Goal: Transaction & Acquisition: Purchase product/service

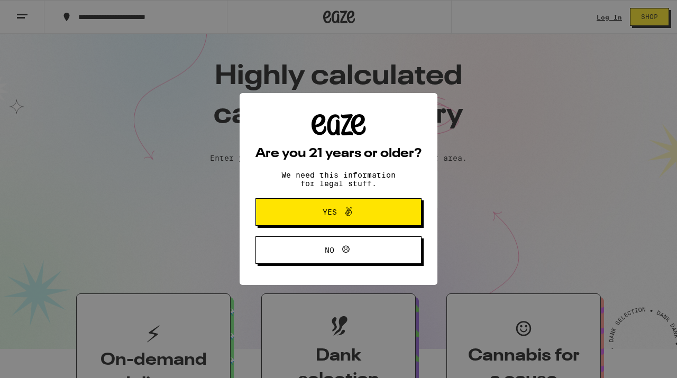
click at [372, 214] on span "Yes" at bounding box center [338, 212] width 80 height 14
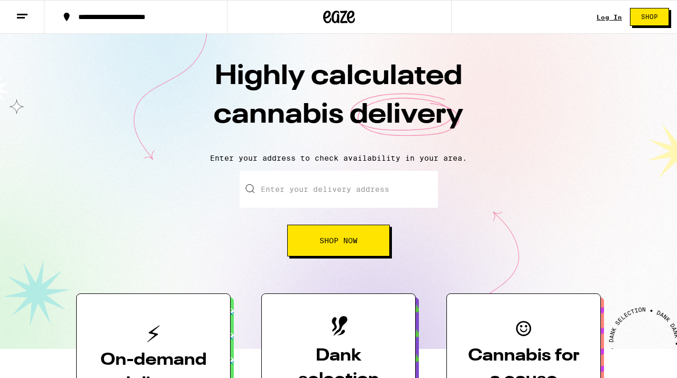
click at [603, 18] on link "Log In" at bounding box center [608, 17] width 25 height 7
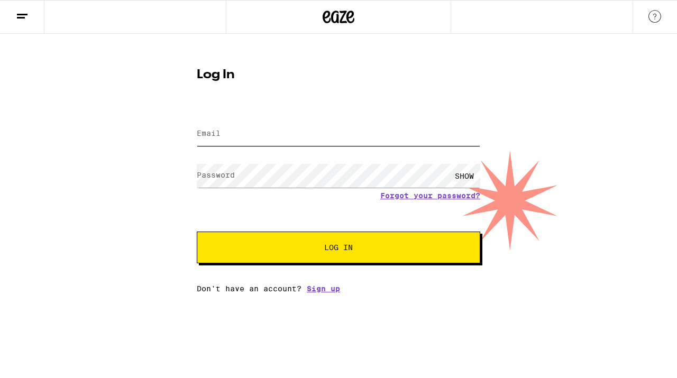
type input "[EMAIL_ADDRESS][DOMAIN_NAME]"
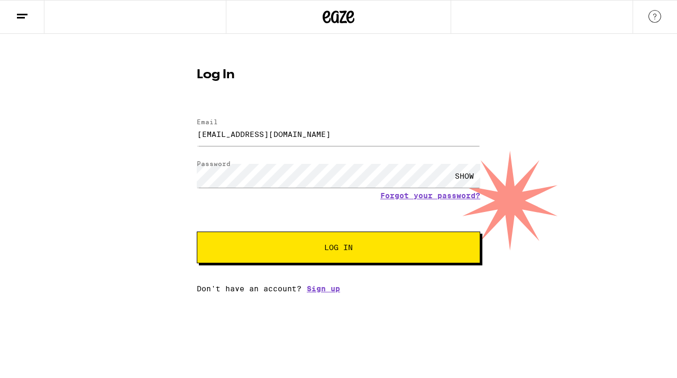
click at [463, 175] on div "SHOW" at bounding box center [464, 176] width 32 height 24
click at [469, 172] on div "HIDE" at bounding box center [464, 176] width 32 height 24
click at [347, 103] on div "Log In Email Email jakesteelman@gmail.com Password Password SHOW Forgot your pa…" at bounding box center [338, 176] width 305 height 233
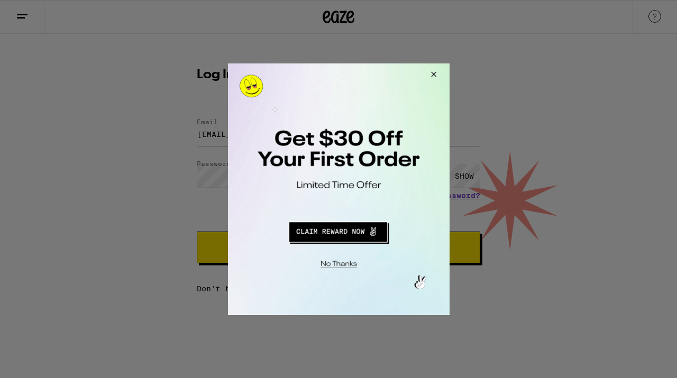
click at [430, 74] on button "Close Modal" at bounding box center [431, 75] width 29 height 25
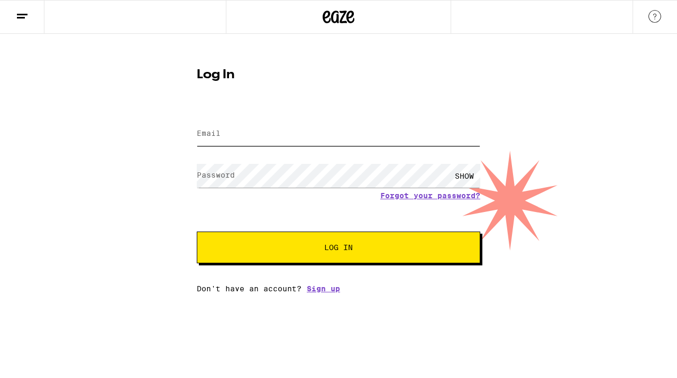
type input "[EMAIL_ADDRESS][DOMAIN_NAME]"
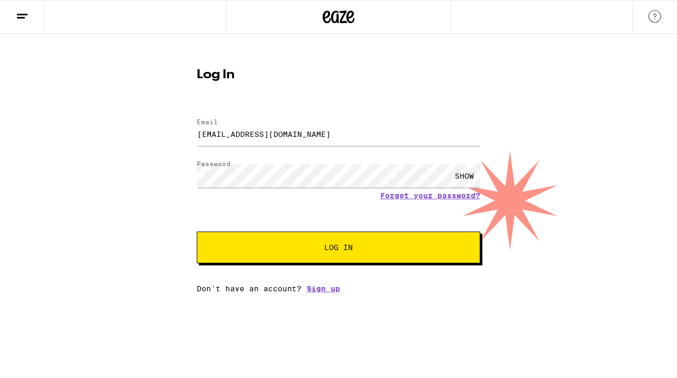
click at [271, 248] on span "Log In" at bounding box center [338, 247] width 198 height 7
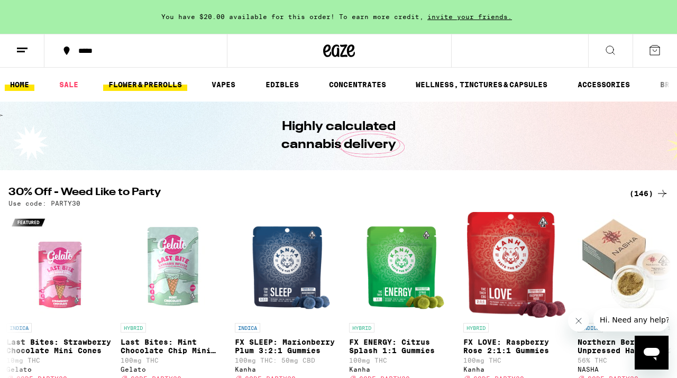
click at [152, 81] on link "FLOWER & PREROLLS" at bounding box center [145, 84] width 84 height 13
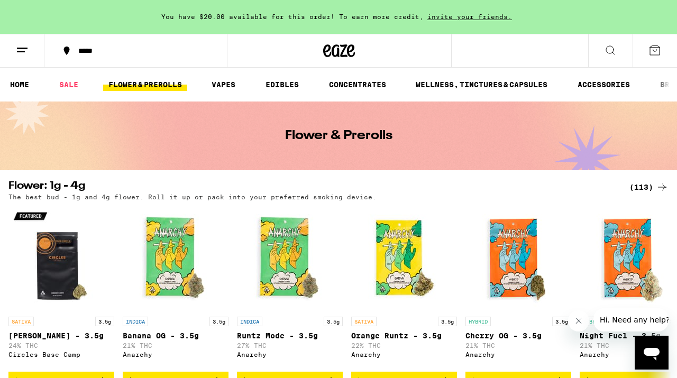
click at [640, 187] on div "(113)" at bounding box center [648, 187] width 39 height 13
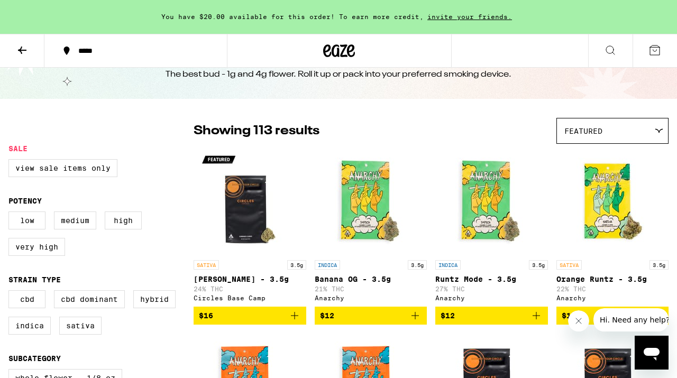
scroll to position [2, 0]
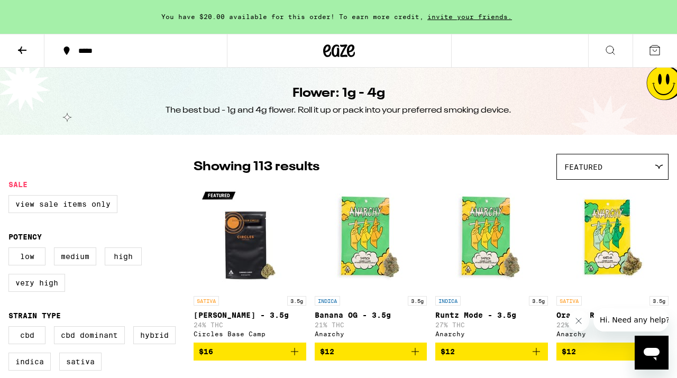
click at [589, 171] on span "Featured" at bounding box center [583, 167] width 38 height 8
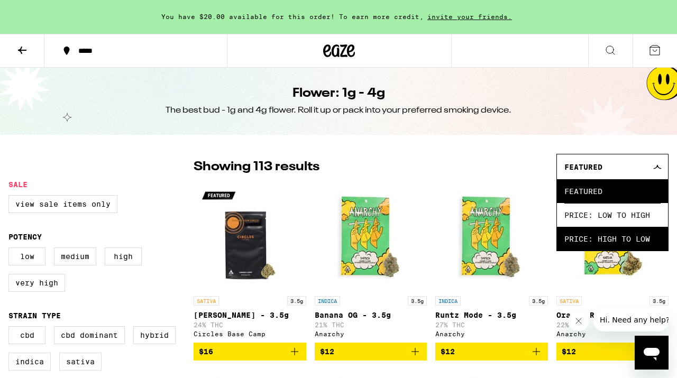
click at [584, 241] on span "Price: High to Low" at bounding box center [612, 239] width 96 height 24
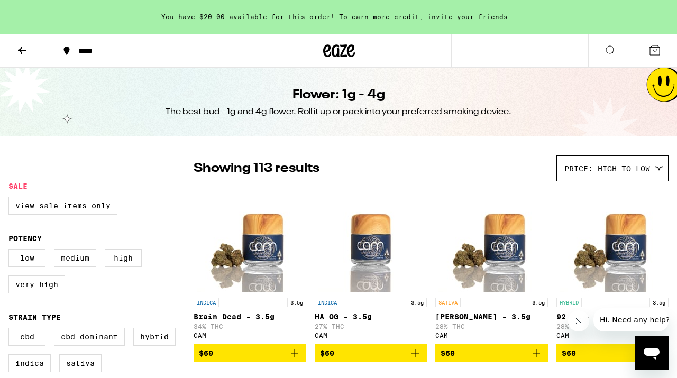
click at [589, 172] on span "Price: High to Low" at bounding box center [607, 168] width 86 height 8
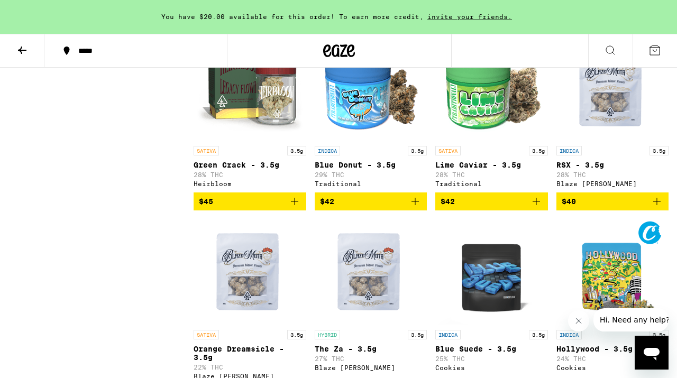
scroll to position [2999, 0]
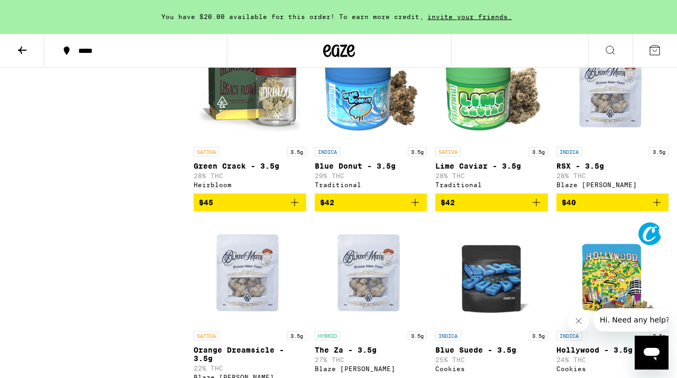
click at [535, 209] on icon "Add to bag" at bounding box center [536, 202] width 13 height 13
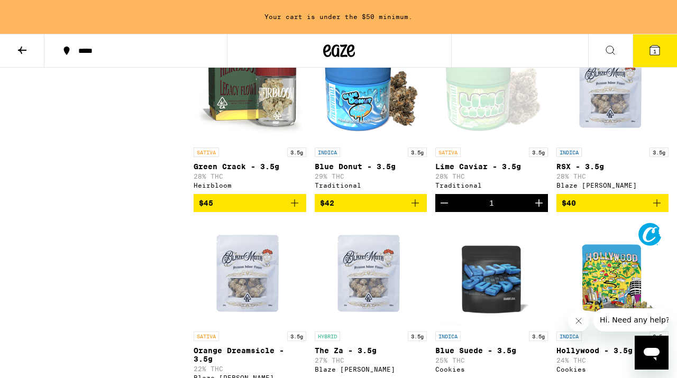
scroll to position [3010, 0]
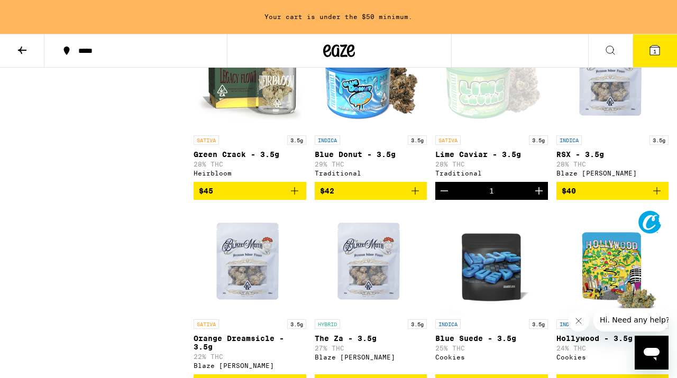
click at [297, 197] on icon "Add to bag" at bounding box center [294, 191] width 13 height 13
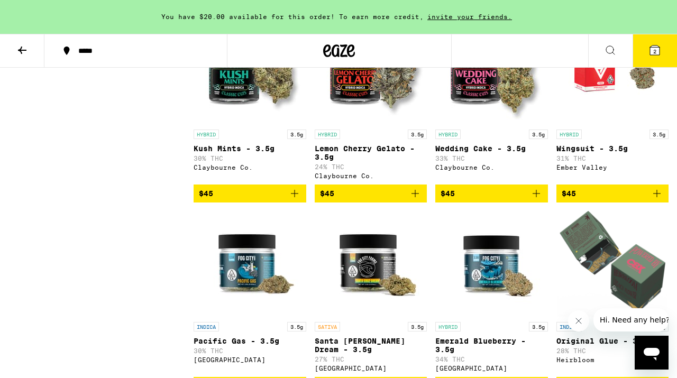
scroll to position [2621, 0]
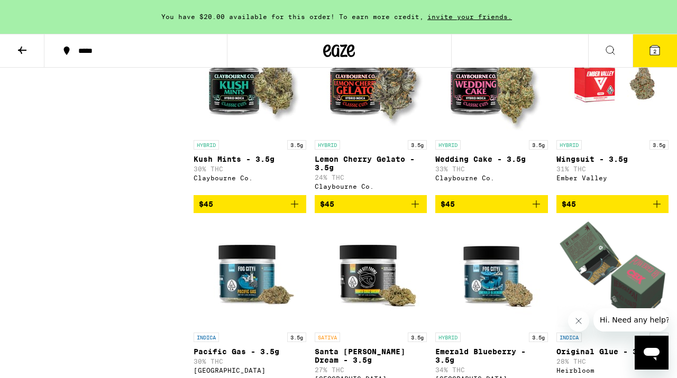
click at [418, 210] on icon "Add to bag" at bounding box center [415, 204] width 13 height 13
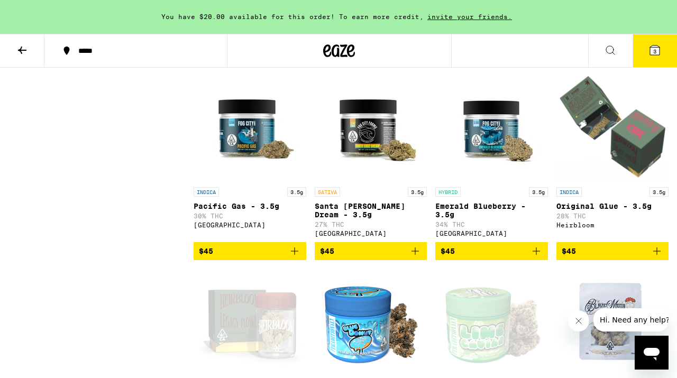
scroll to position [2768, 0]
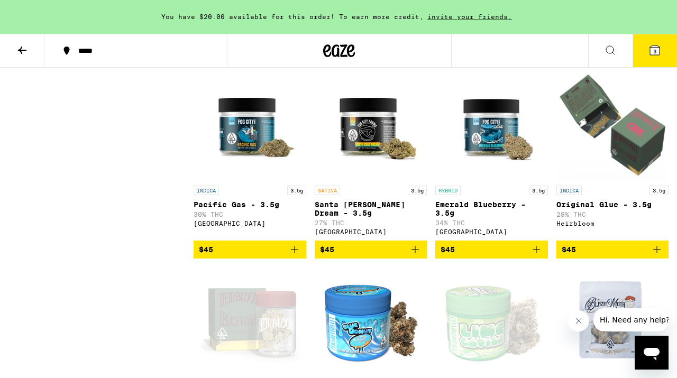
click at [537, 253] on icon "Add to bag" at bounding box center [535, 249] width 7 height 7
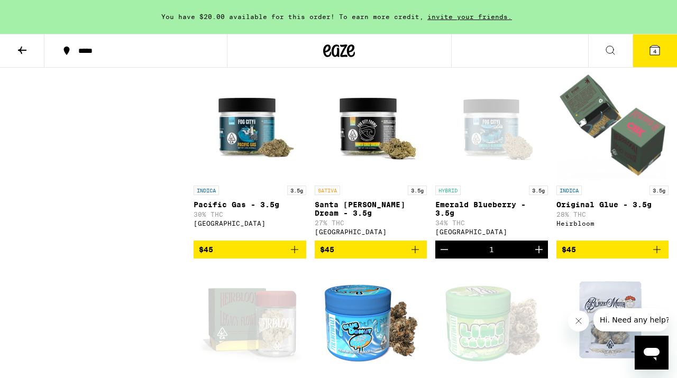
click at [653, 60] on button "4" at bounding box center [654, 50] width 44 height 33
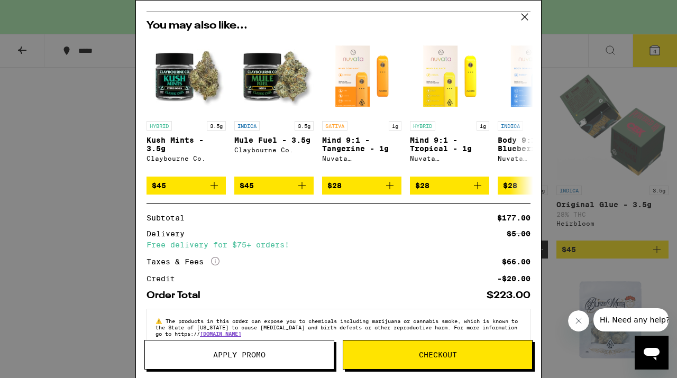
scroll to position [238, 0]
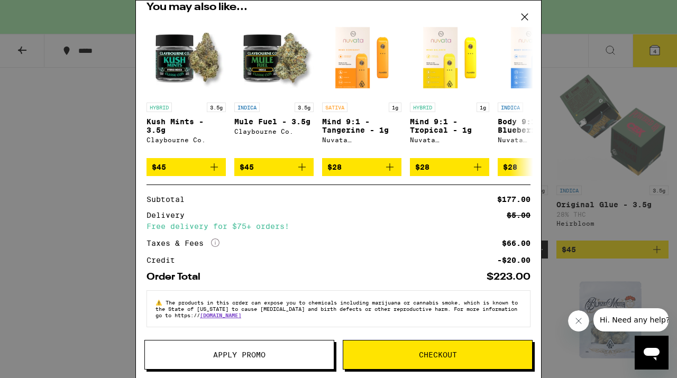
click at [429, 358] on span "Checkout" at bounding box center [438, 354] width 38 height 7
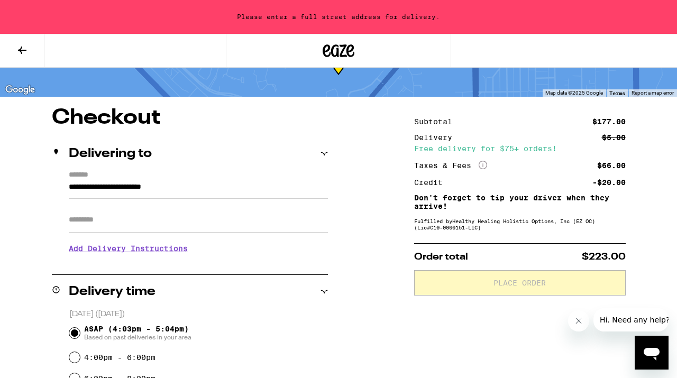
scroll to position [49, 0]
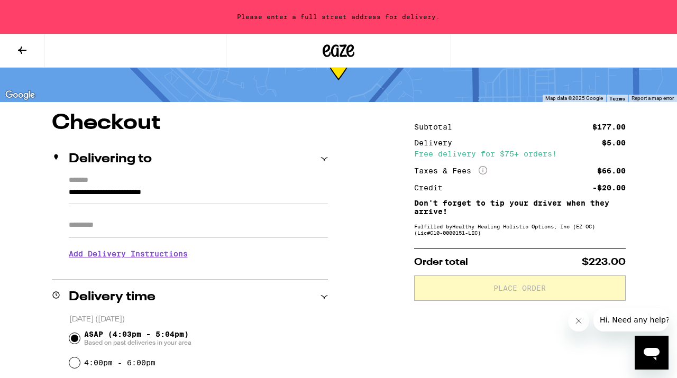
click at [212, 191] on input "**********" at bounding box center [198, 195] width 259 height 18
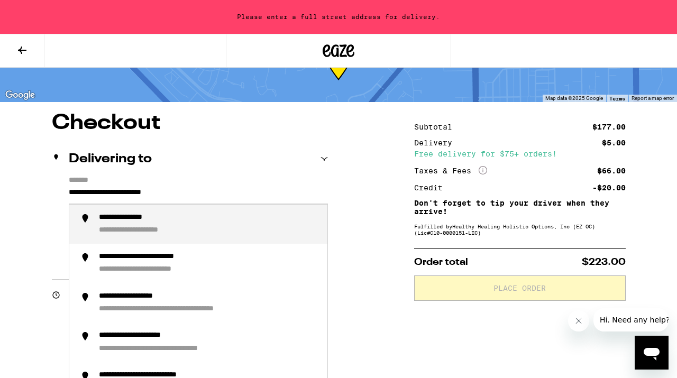
drag, startPoint x: 206, startPoint y: 191, endPoint x: 62, endPoint y: 191, distance: 143.8
click at [62, 191] on div "**********" at bounding box center [190, 221] width 276 height 91
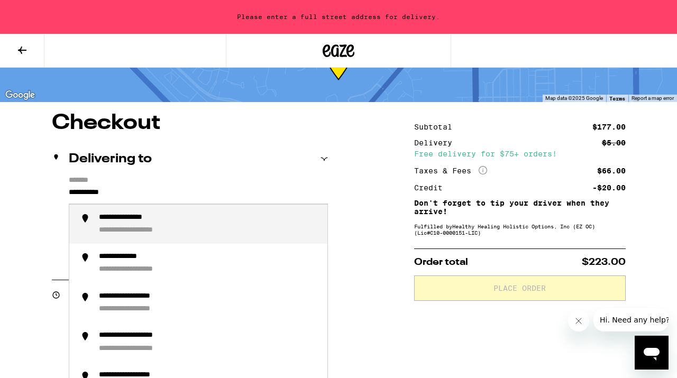
click at [164, 233] on div "**********" at bounding box center [147, 231] width 96 height 10
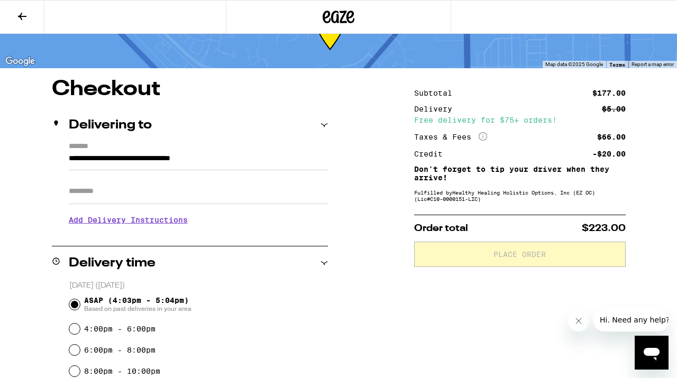
type input "**********"
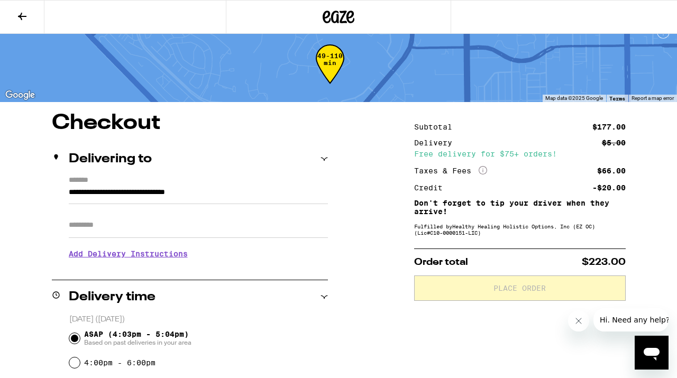
click at [162, 233] on input "Apt/Suite" at bounding box center [198, 225] width 259 height 25
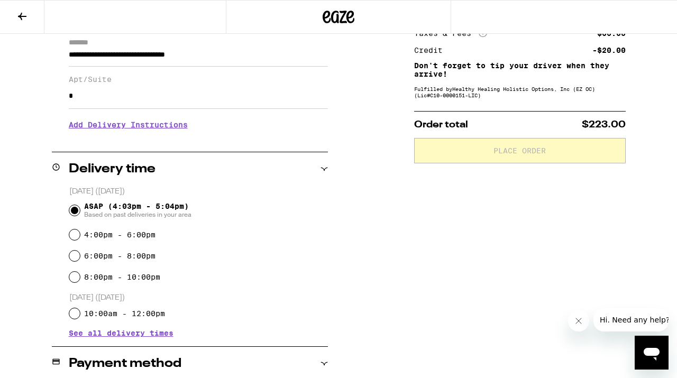
scroll to position [152, 0]
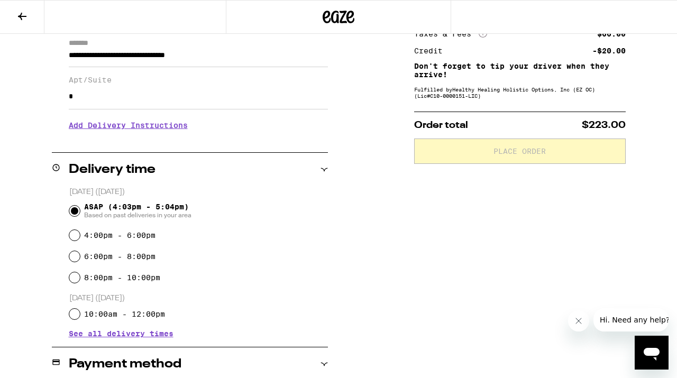
type input "*"
click at [377, 190] on div "**********" at bounding box center [338, 317] width 677 height 682
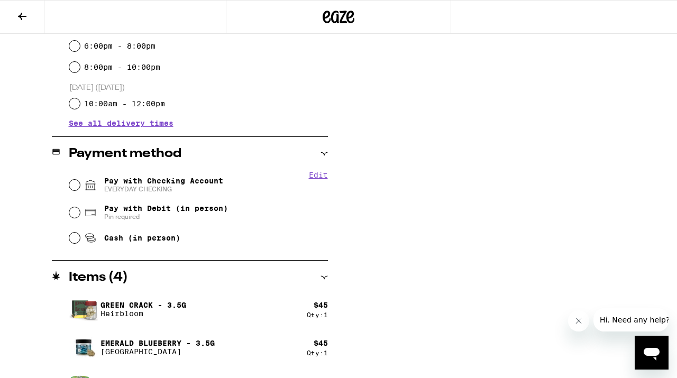
scroll to position [365, 0]
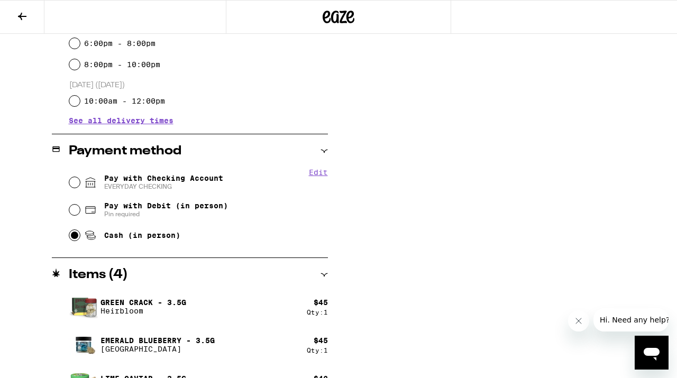
click at [77, 237] on input "Cash (in person)" at bounding box center [74, 235] width 11 height 11
radio input "true"
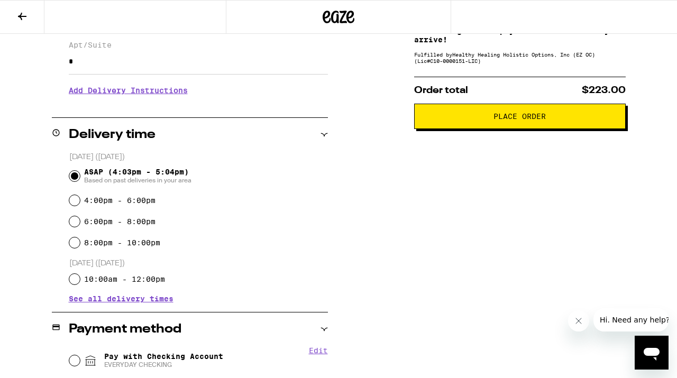
scroll to position [185, 0]
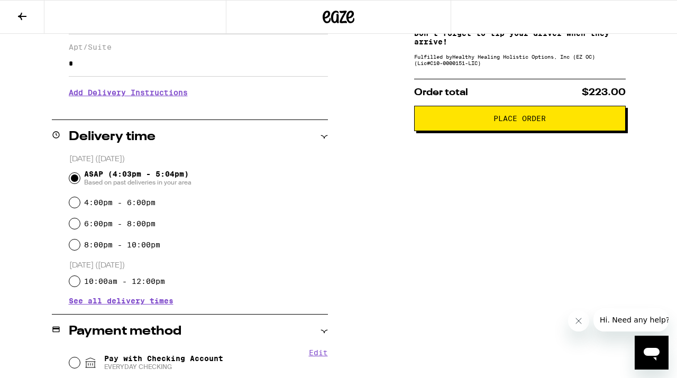
click at [463, 128] on button "Place Order" at bounding box center [519, 118] width 211 height 25
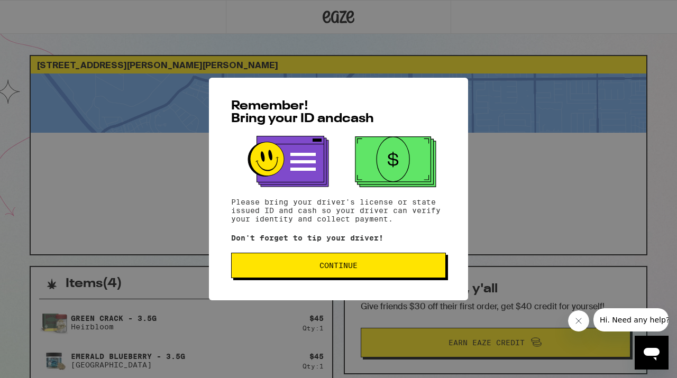
click at [370, 268] on span "Continue" at bounding box center [338, 265] width 197 height 7
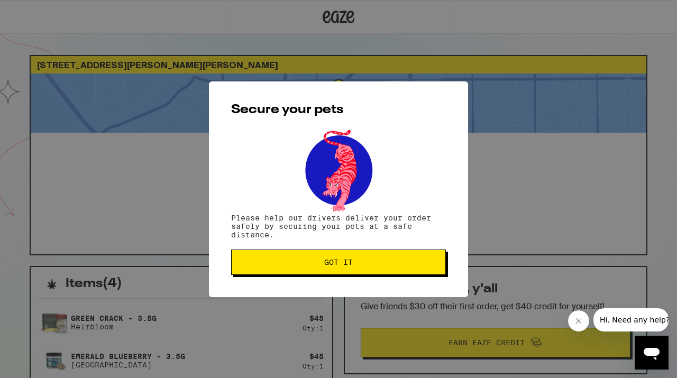
click at [357, 268] on button "Got it" at bounding box center [338, 262] width 215 height 25
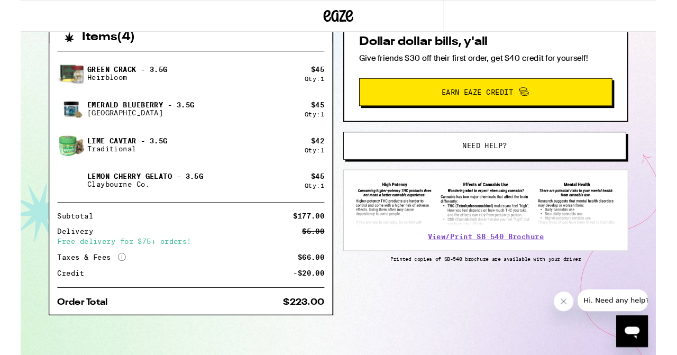
scroll to position [245, 0]
